Goal: Information Seeking & Learning: Learn about a topic

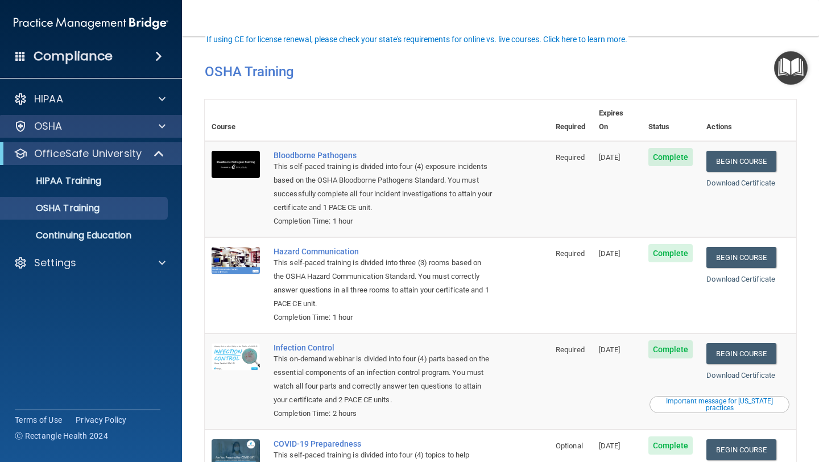
scroll to position [51, 0]
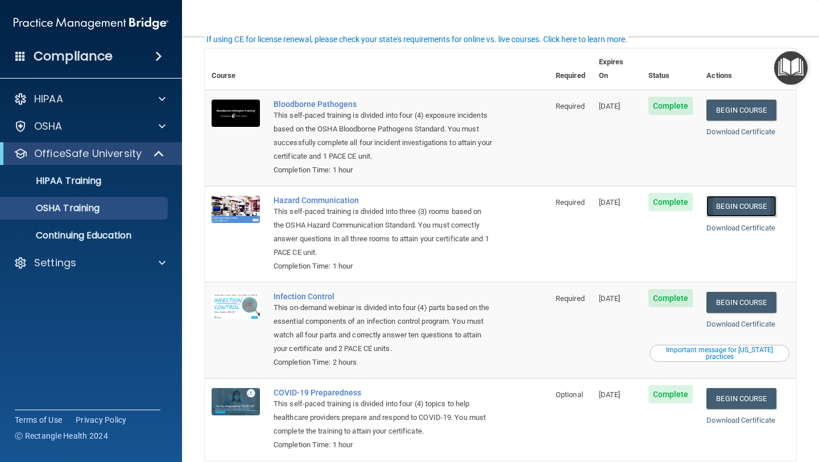
click at [732, 196] on link "Begin Course" at bounding box center [740, 206] width 69 height 21
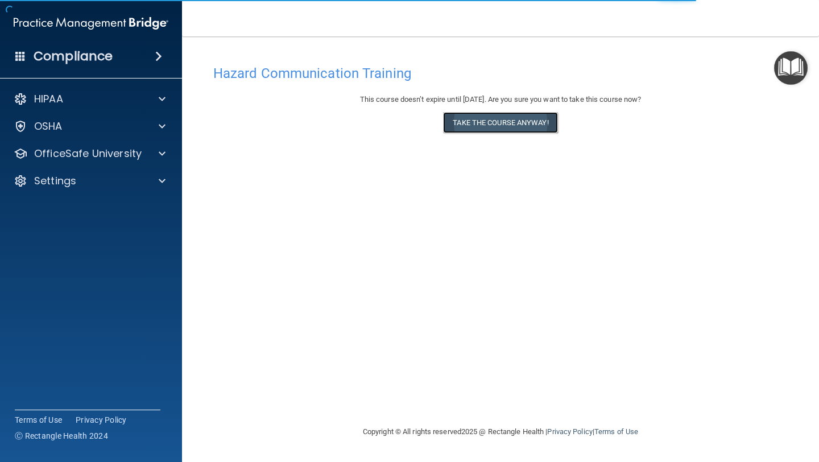
click at [511, 121] on button "Take the course anyway!" at bounding box center [500, 122] width 114 height 21
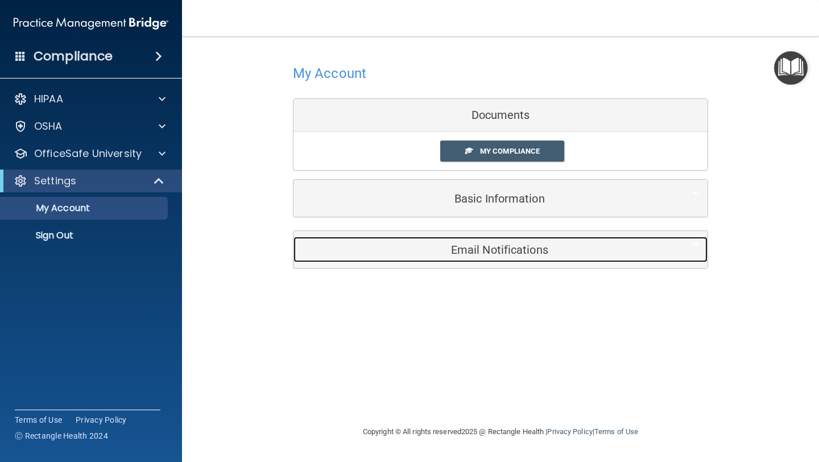
click at [477, 248] on h5 "Email Notifications" at bounding box center [483, 249] width 362 height 13
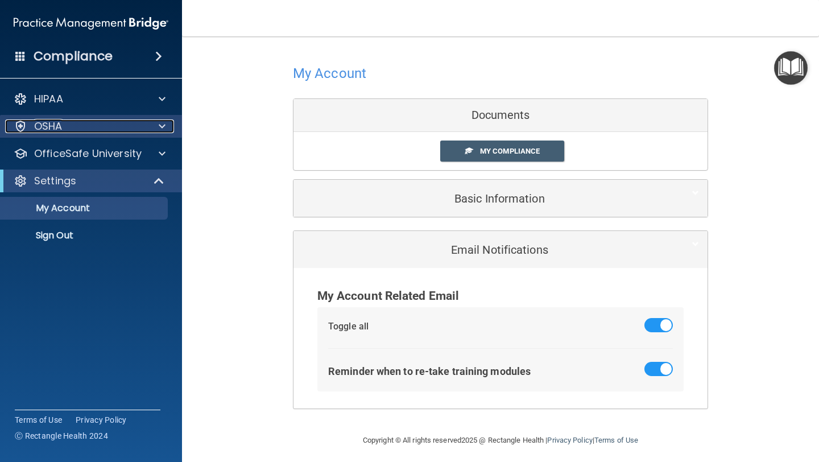
click at [162, 126] on span at bounding box center [162, 126] width 7 height 14
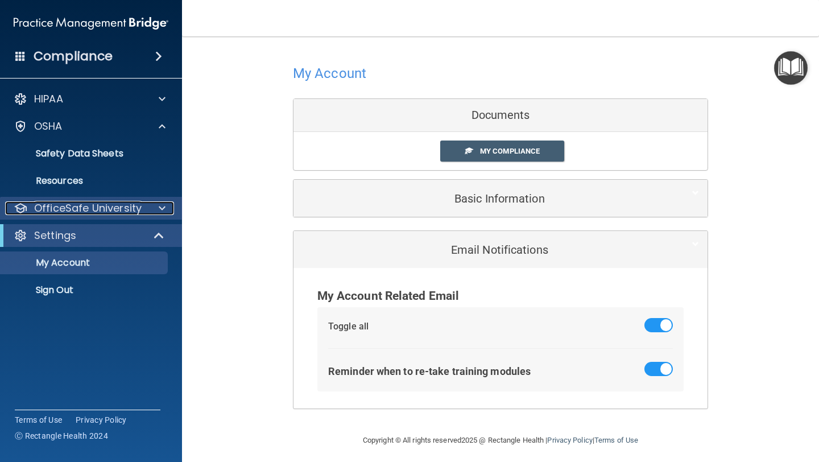
click at [136, 209] on p "OfficeSafe University" at bounding box center [87, 208] width 107 height 14
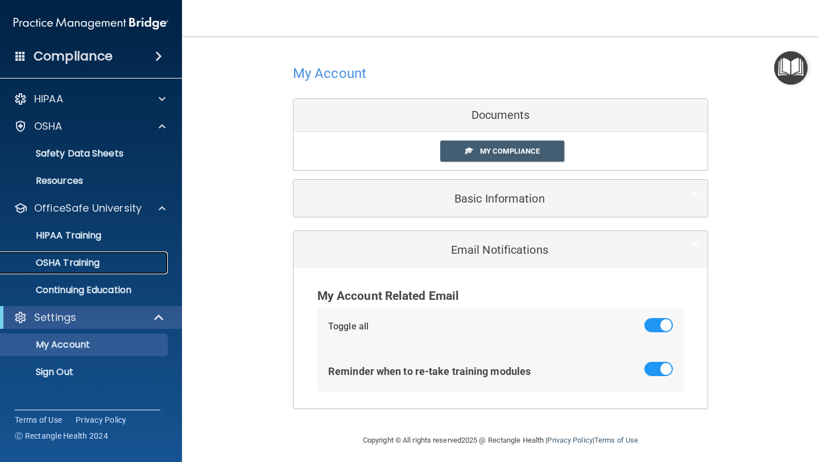
click at [110, 261] on div "OSHA Training" at bounding box center [84, 262] width 155 height 11
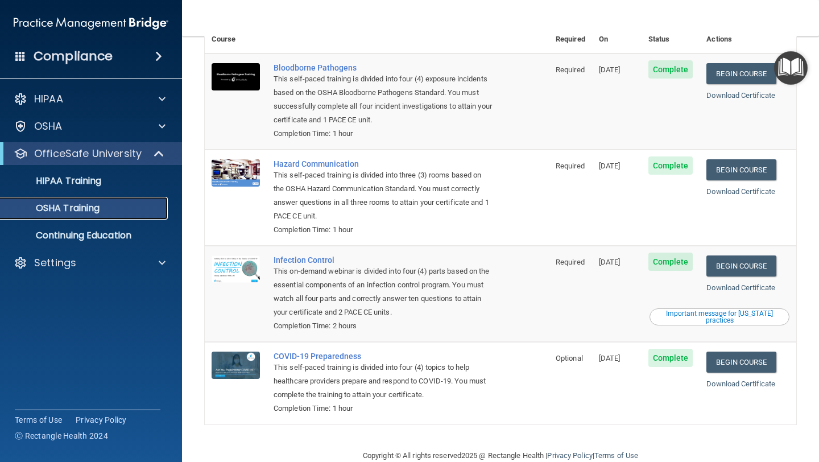
scroll to position [96, 0]
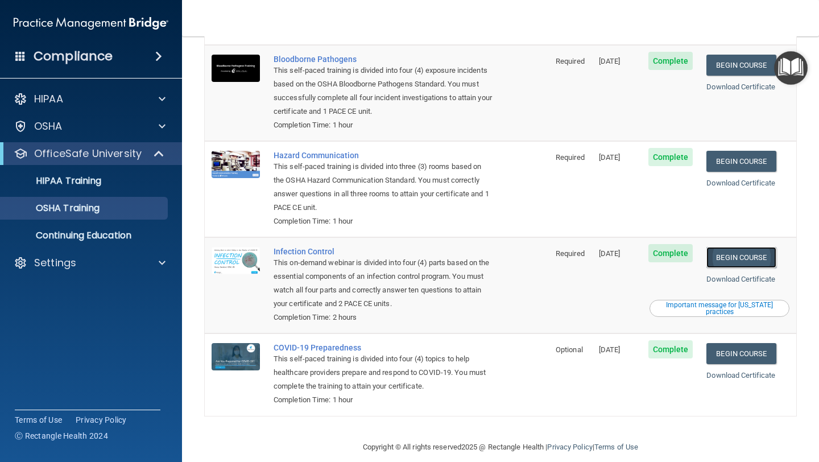
click at [740, 247] on link "Begin Course" at bounding box center [740, 257] width 69 height 21
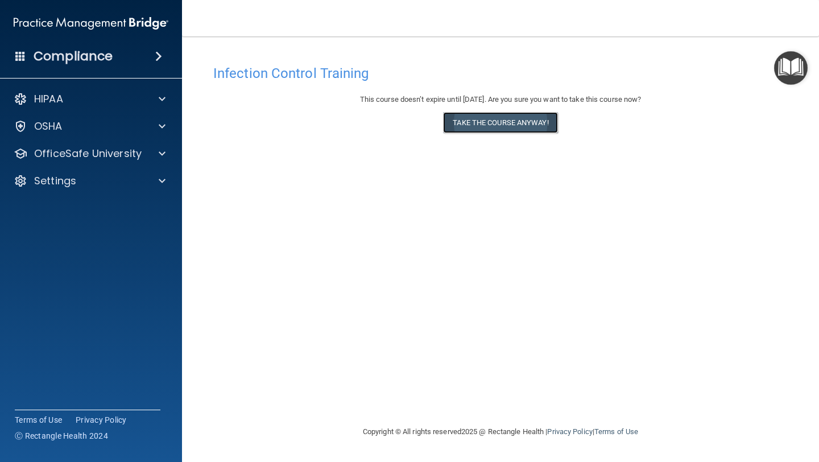
click at [523, 128] on button "Take the course anyway!" at bounding box center [500, 122] width 114 height 21
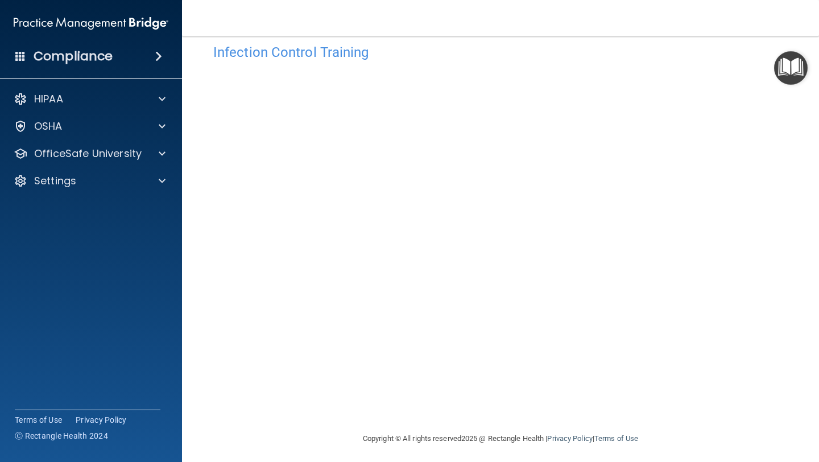
scroll to position [25, 0]
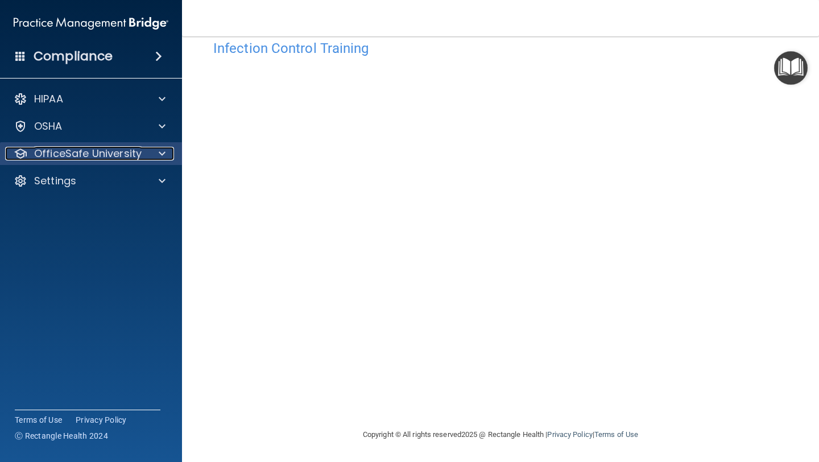
click at [134, 159] on p "OfficeSafe University" at bounding box center [87, 154] width 107 height 14
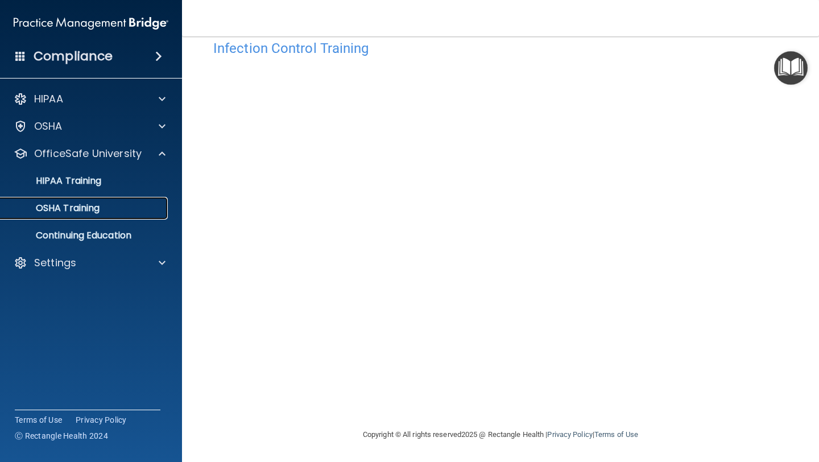
click at [117, 206] on div "OSHA Training" at bounding box center [84, 207] width 155 height 11
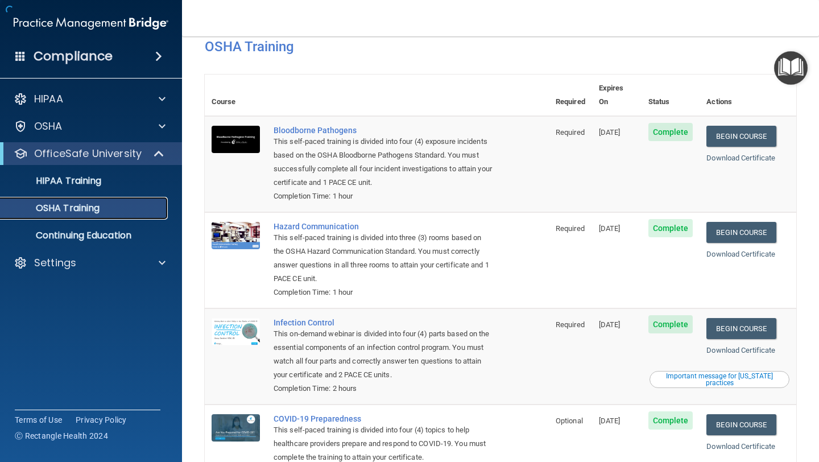
scroll to position [96, 0]
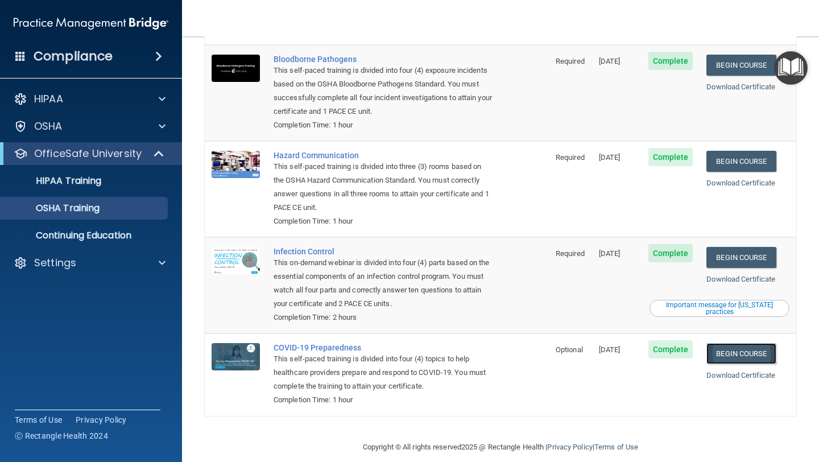
click at [736, 345] on link "Begin Course" at bounding box center [740, 353] width 69 height 21
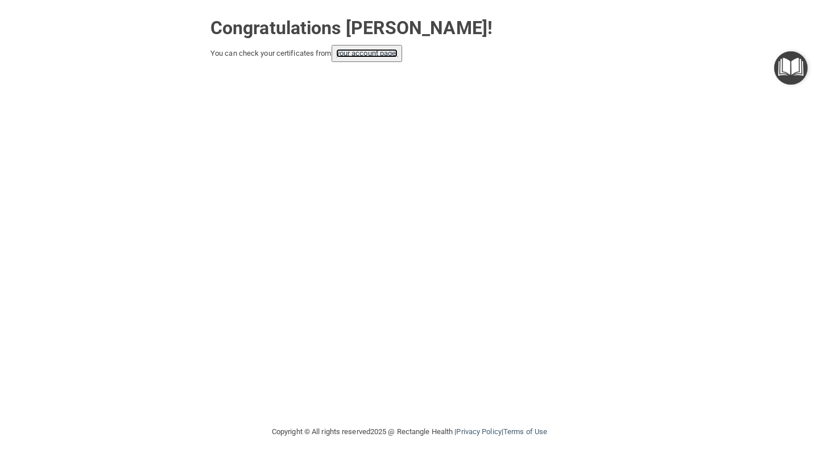
click at [378, 57] on link "your account page!" at bounding box center [367, 53] width 62 height 9
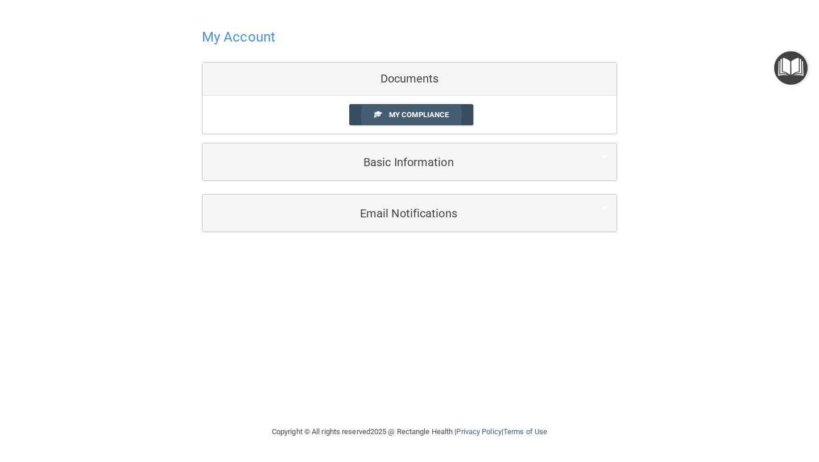
click at [379, 122] on link "My Compliance" at bounding box center [411, 114] width 125 height 21
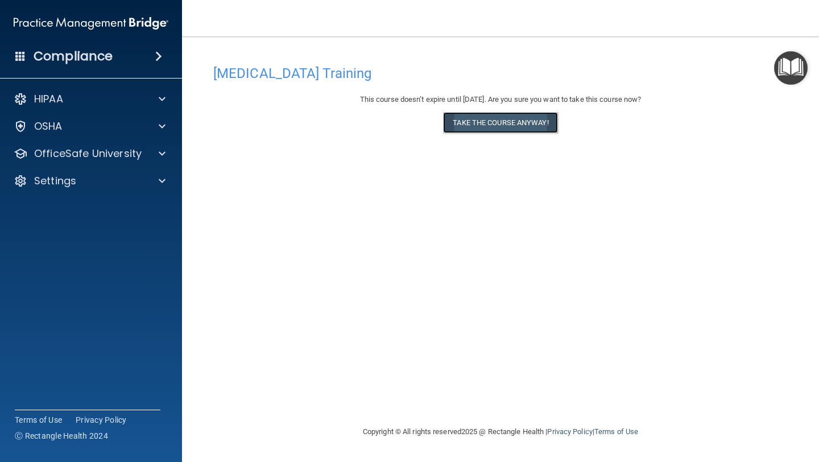
click at [546, 129] on button "Take the course anyway!" at bounding box center [500, 122] width 114 height 21
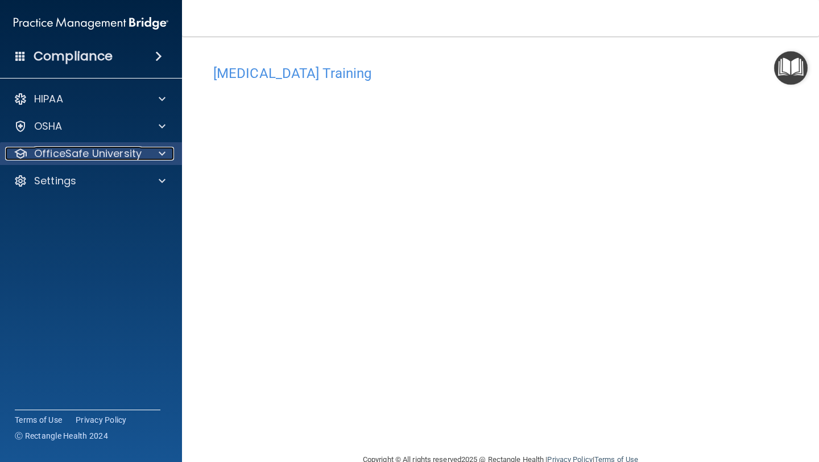
click at [55, 150] on p "OfficeSafe University" at bounding box center [87, 154] width 107 height 14
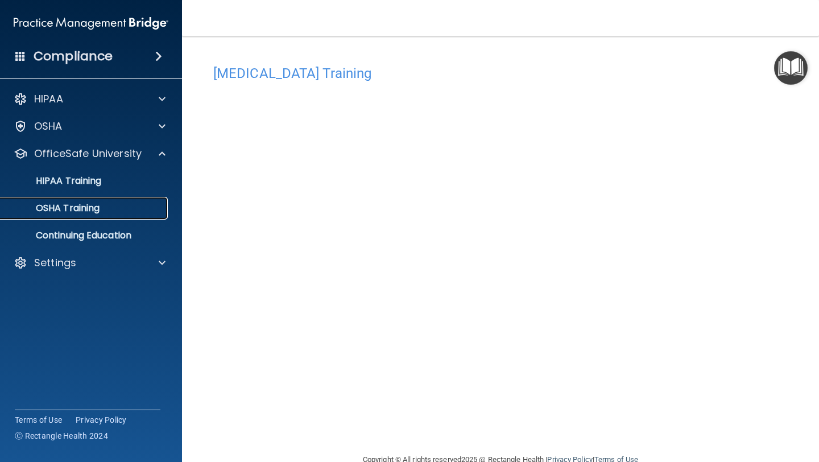
click at [78, 206] on p "OSHA Training" at bounding box center [53, 207] width 92 height 11
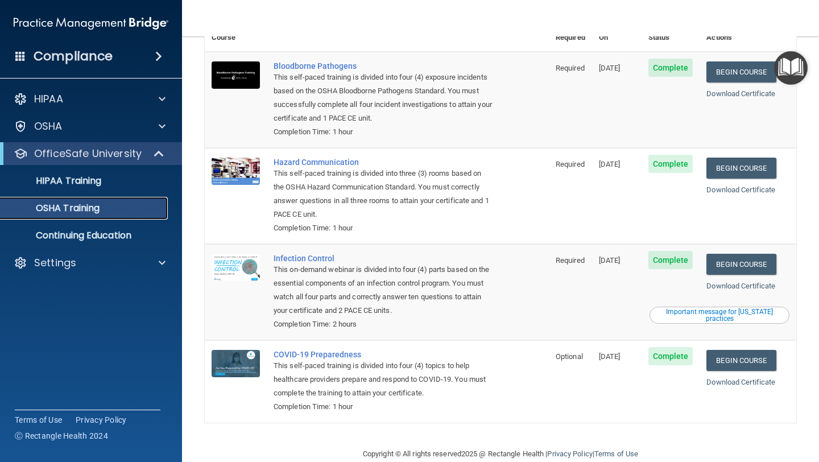
scroll to position [96, 0]
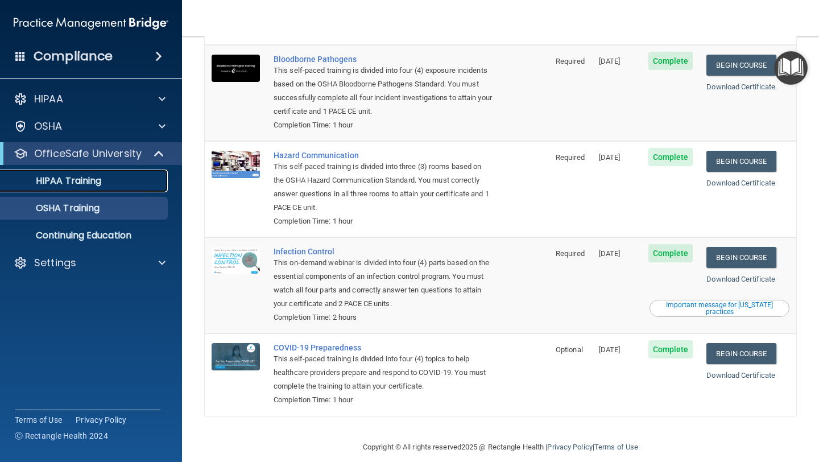
click at [99, 189] on link "HIPAA Training" at bounding box center [78, 180] width 179 height 23
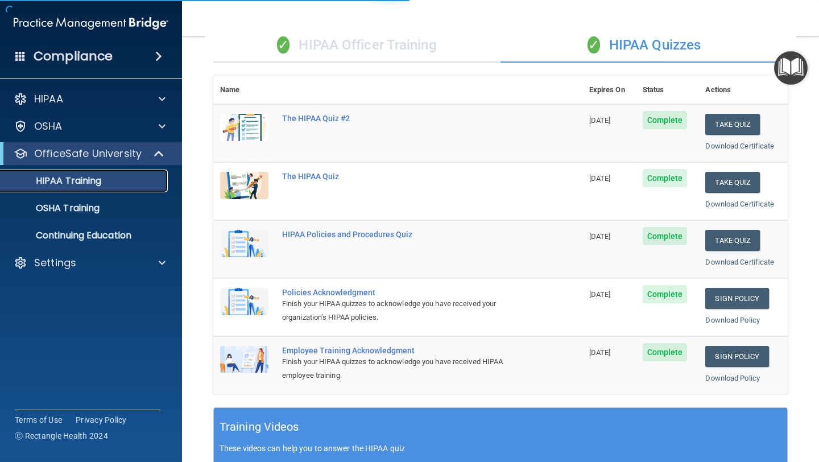
scroll to position [394, 0]
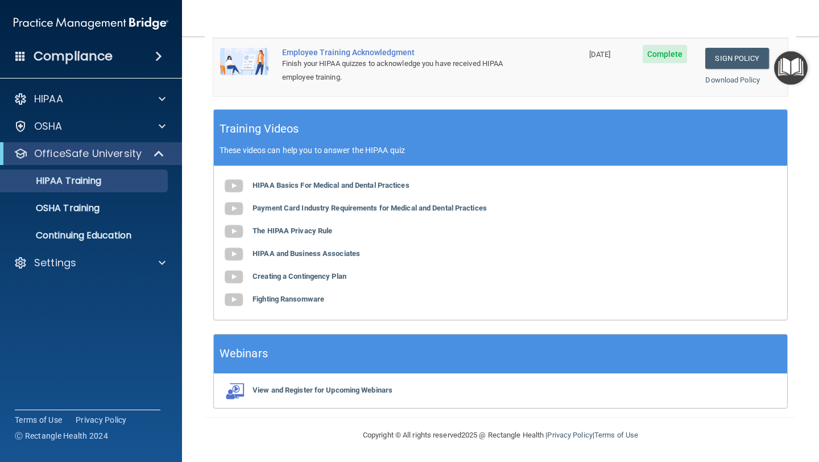
click at [782, 271] on div "✓ HIPAA Officer Training ✓ HIPAA Quizzes Name Expires On Status Actions The HIP…" at bounding box center [500, 69] width 591 height 695
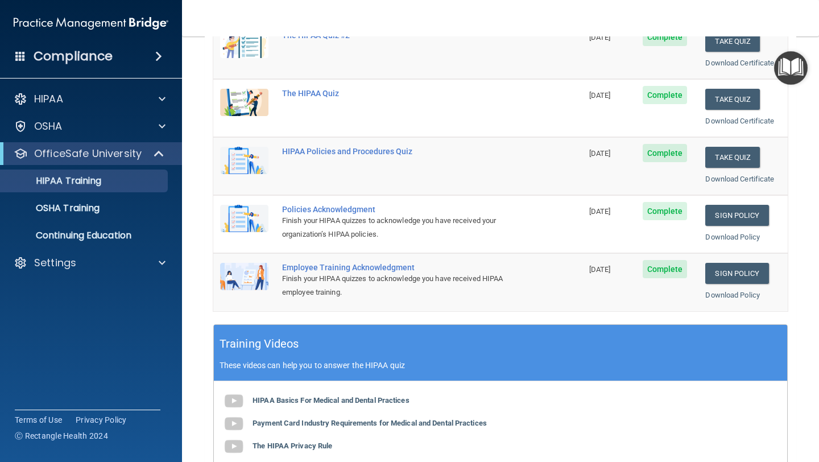
scroll to position [90, 0]
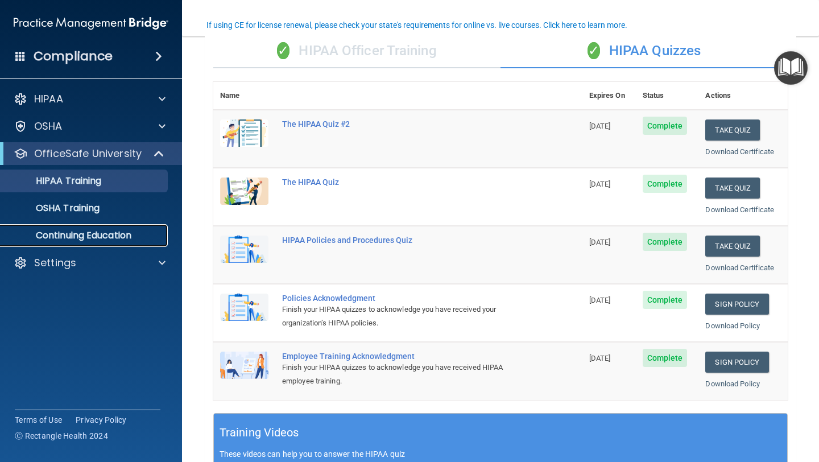
click at [131, 243] on link "Continuing Education" at bounding box center [78, 235] width 179 height 23
